Goal: Navigation & Orientation: Understand site structure

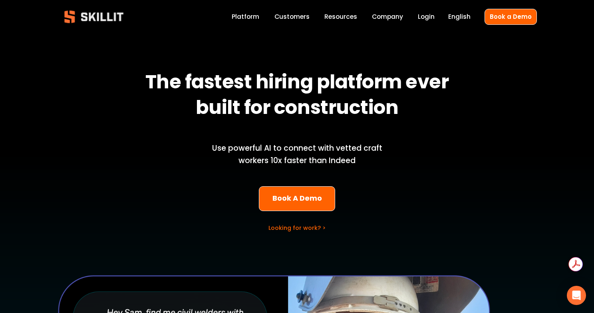
click at [255, 15] on link "Platform" at bounding box center [246, 17] width 28 height 11
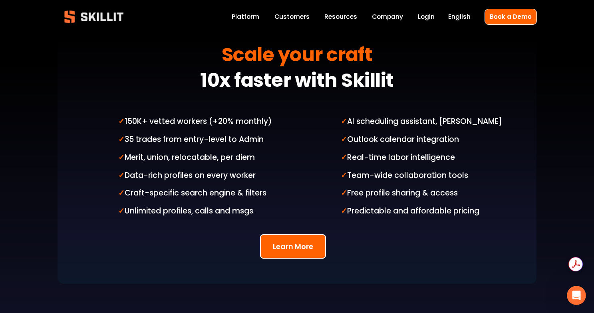
click at [303, 238] on button "Learn More" at bounding box center [293, 246] width 66 height 24
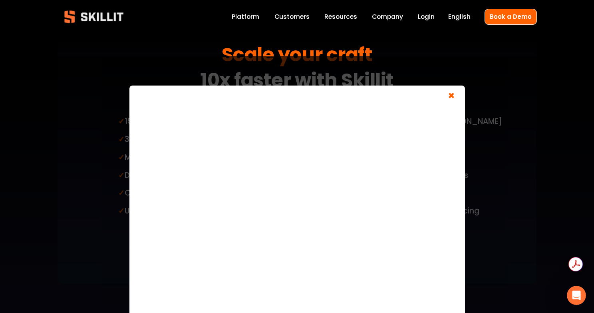
click at [298, 21] on link "Customers" at bounding box center [291, 17] width 35 height 11
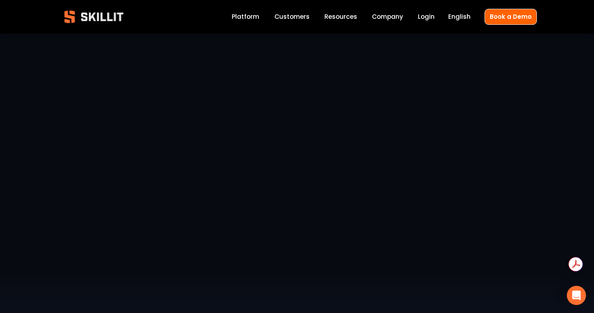
click at [0, 0] on div "Blog Pricing Help Center Labor Insights" at bounding box center [0, 0] width 0 height 0
click at [395, 15] on link "Company" at bounding box center [387, 17] width 31 height 11
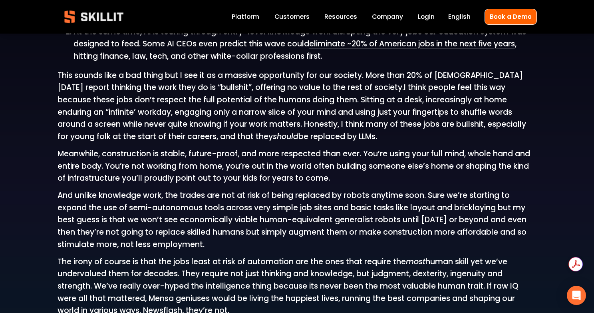
scroll to position [977, 0]
